Goal: Task Accomplishment & Management: Manage account settings

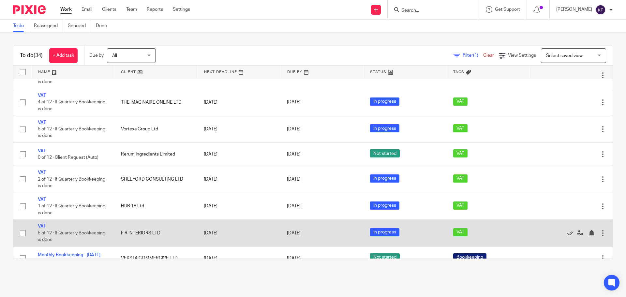
scroll to position [130, 0]
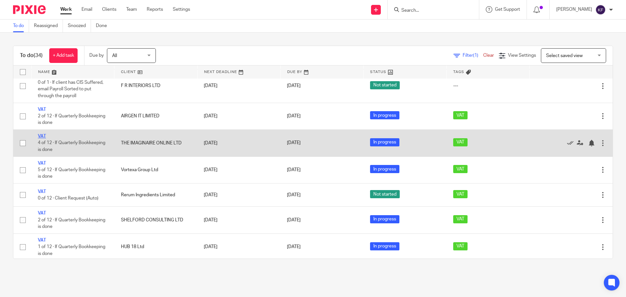
click at [42, 137] on link "VAT" at bounding box center [42, 136] width 8 height 5
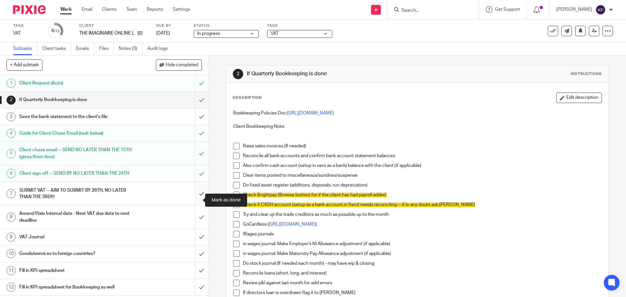
click at [195, 203] on input "submit" at bounding box center [104, 193] width 208 height 23
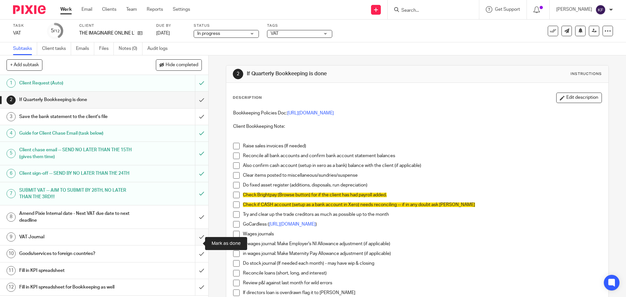
click at [200, 245] on input "submit" at bounding box center [104, 237] width 208 height 16
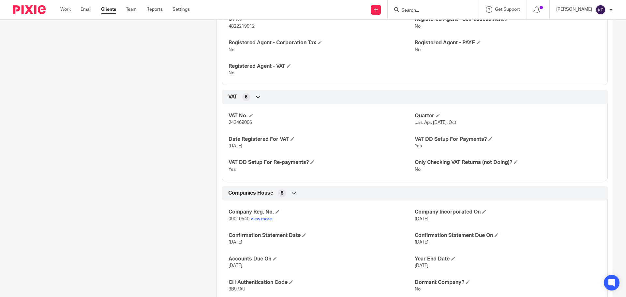
scroll to position [645, 0]
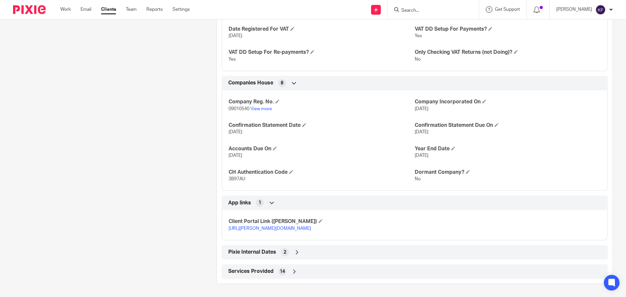
click at [270, 248] on div "Pixie Internal Dates 2" at bounding box center [415, 252] width 376 height 11
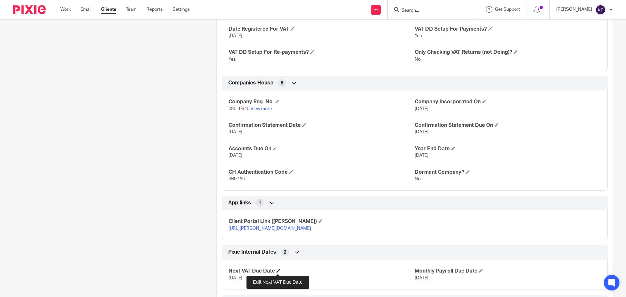
click at [278, 270] on span at bounding box center [279, 271] width 4 height 4
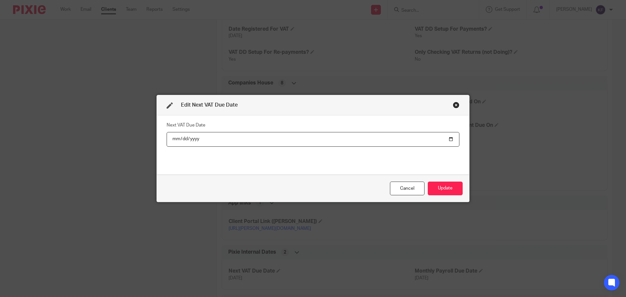
click at [450, 138] on input "2025-09-07" at bounding box center [313, 139] width 293 height 15
type input "2025-12-07"
click at [446, 190] on button "Update" at bounding box center [445, 189] width 35 height 14
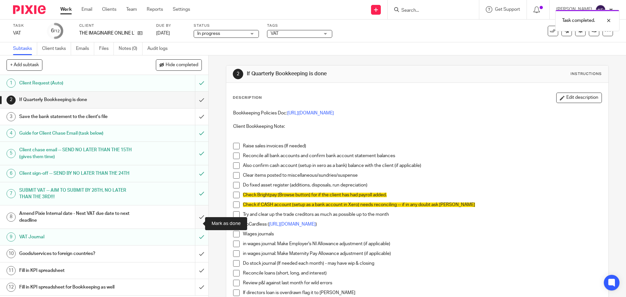
click at [195, 227] on input "submit" at bounding box center [104, 216] width 208 height 23
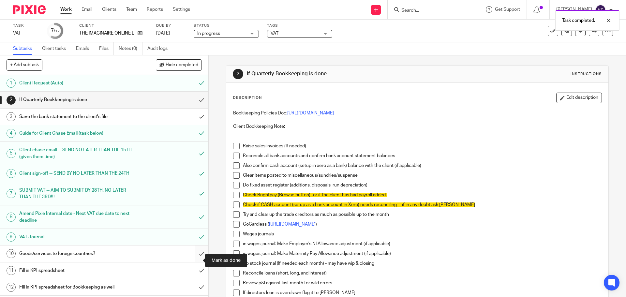
click at [198, 262] on input "submit" at bounding box center [104, 254] width 208 height 16
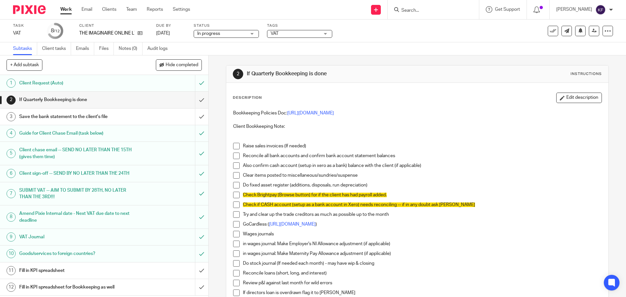
scroll to position [6, 0]
click at [196, 273] on input "submit" at bounding box center [104, 270] width 208 height 16
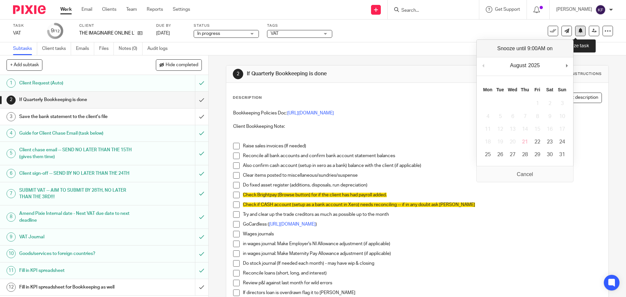
click at [576, 34] on button at bounding box center [580, 31] width 10 height 10
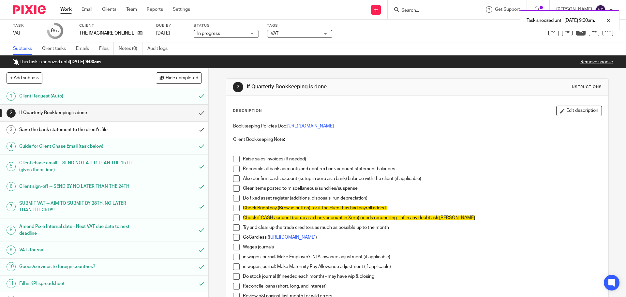
click at [69, 10] on link "Work" at bounding box center [65, 9] width 11 height 7
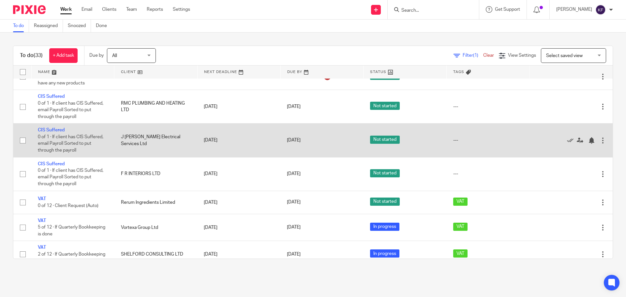
scroll to position [130, 0]
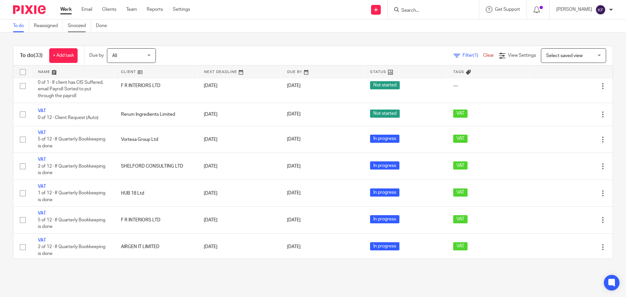
click at [80, 24] on link "Snoozed" at bounding box center [79, 26] width 23 height 13
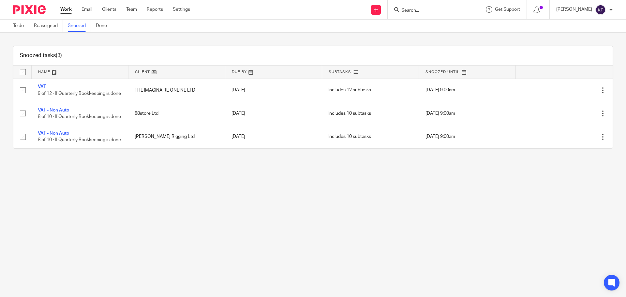
click at [19, 25] on link "To do" at bounding box center [21, 26] width 16 height 13
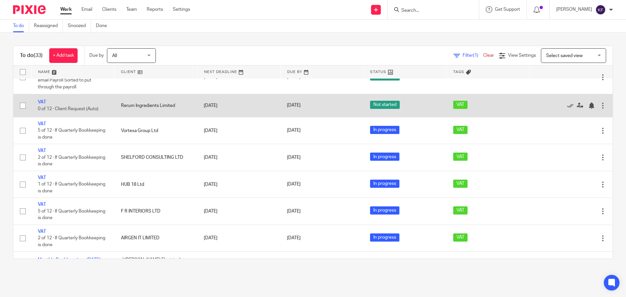
scroll to position [163, 0]
